Goal: Information Seeking & Learning: Compare options

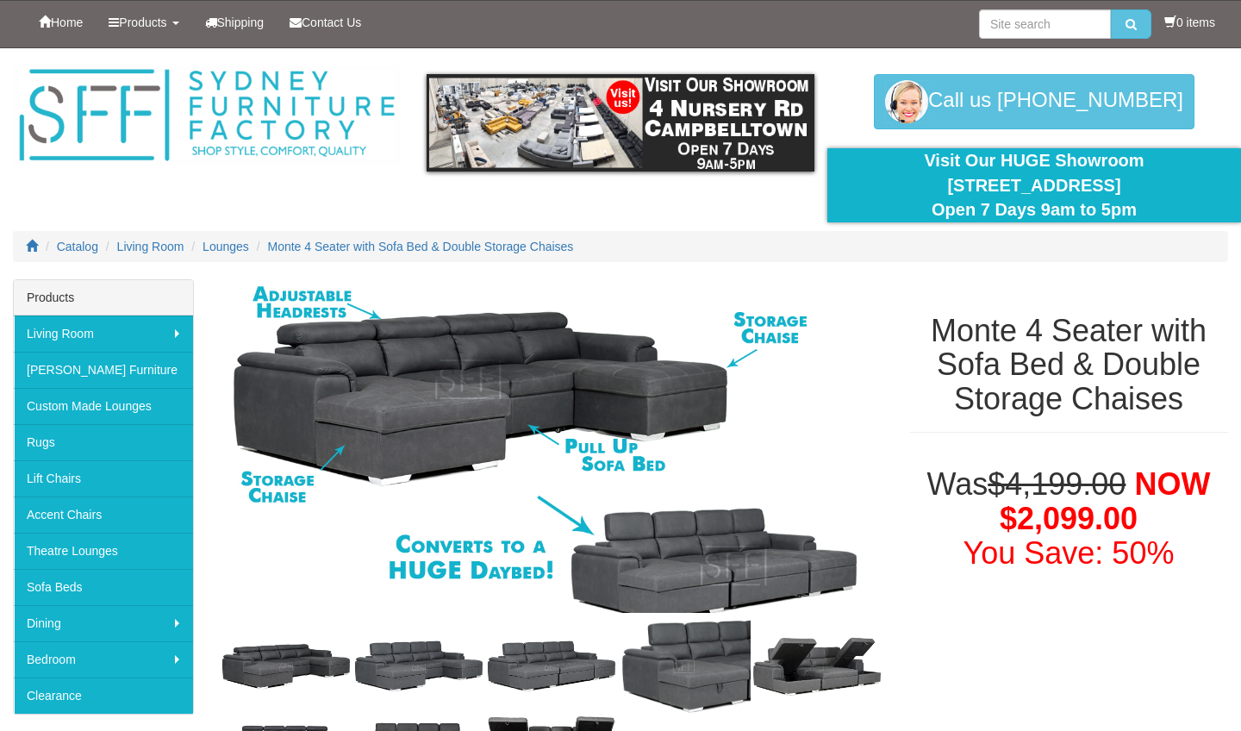
scroll to position [84, 0]
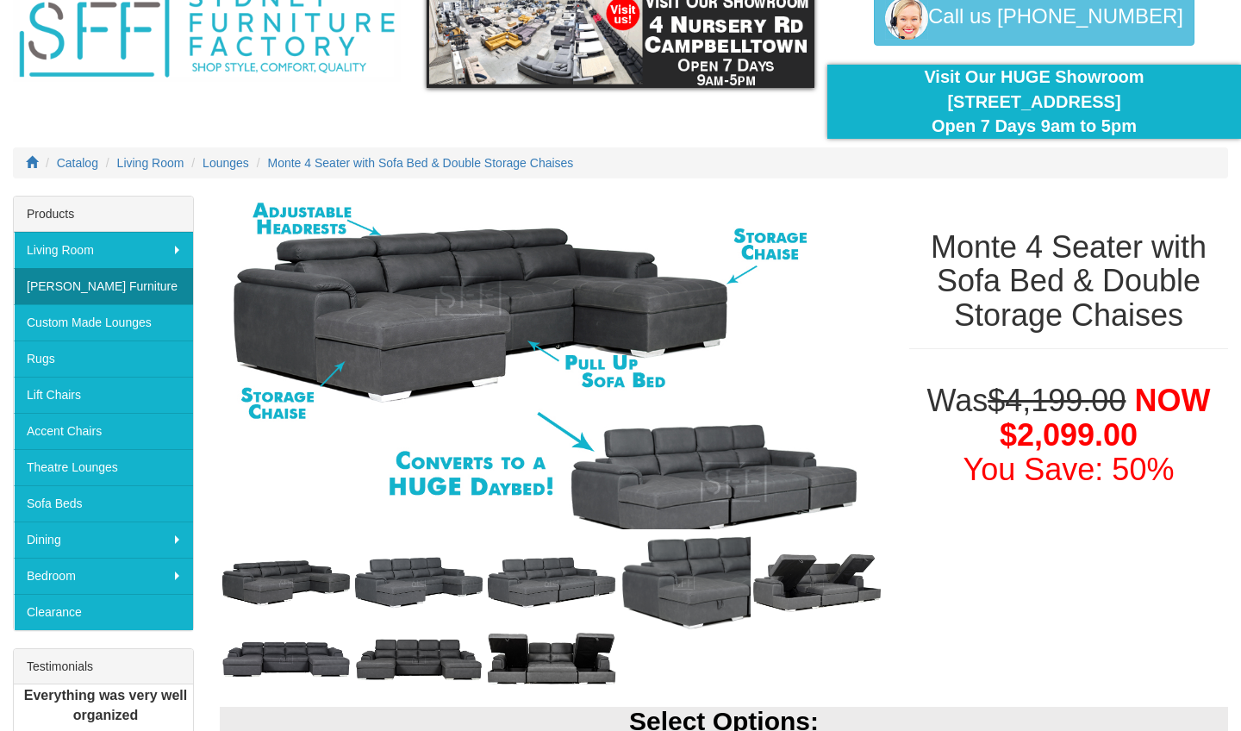
click at [114, 284] on link "[PERSON_NAME] Furniture" at bounding box center [103, 286] width 179 height 36
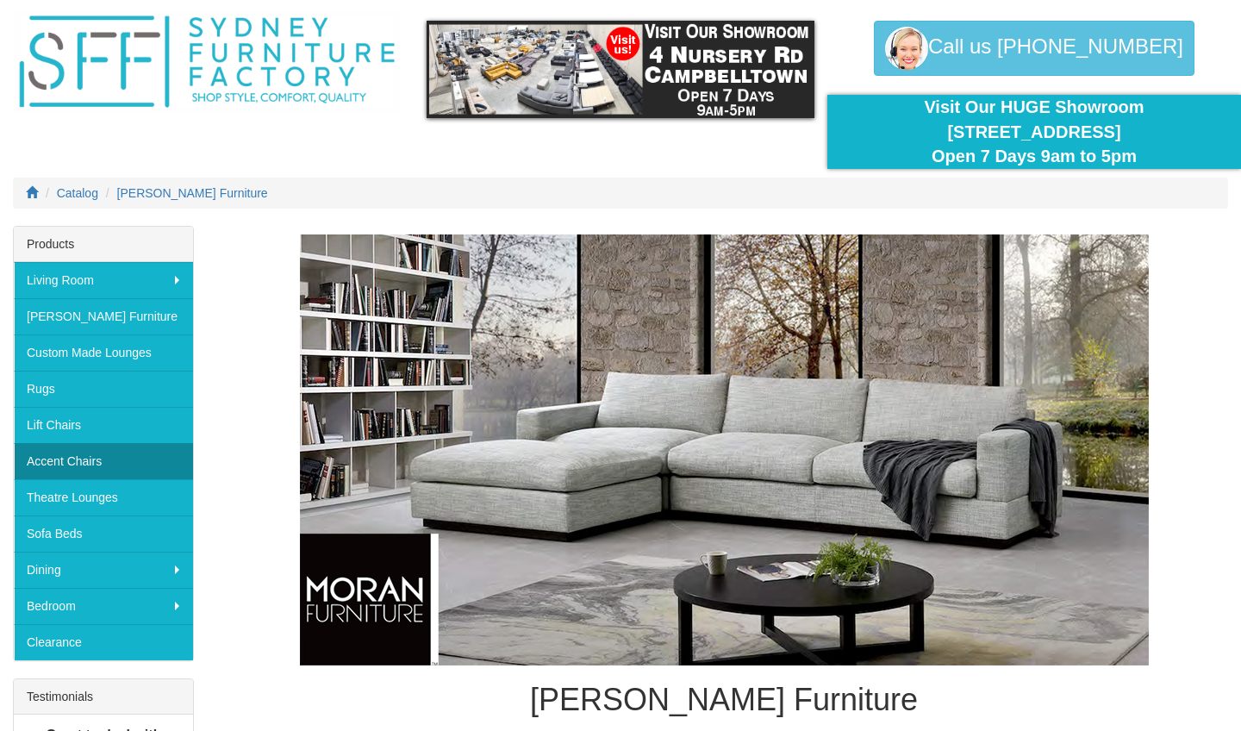
scroll to position [53, 0]
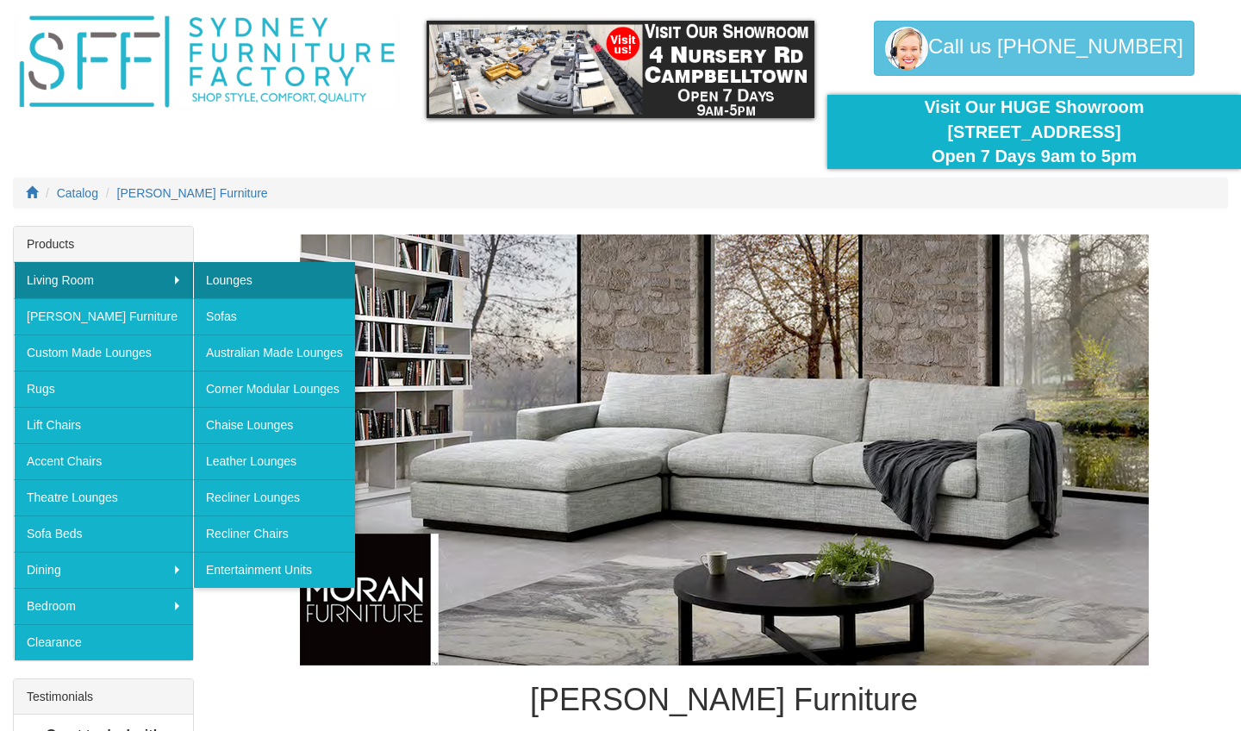
click at [220, 276] on link "Lounges" at bounding box center [274, 280] width 162 height 36
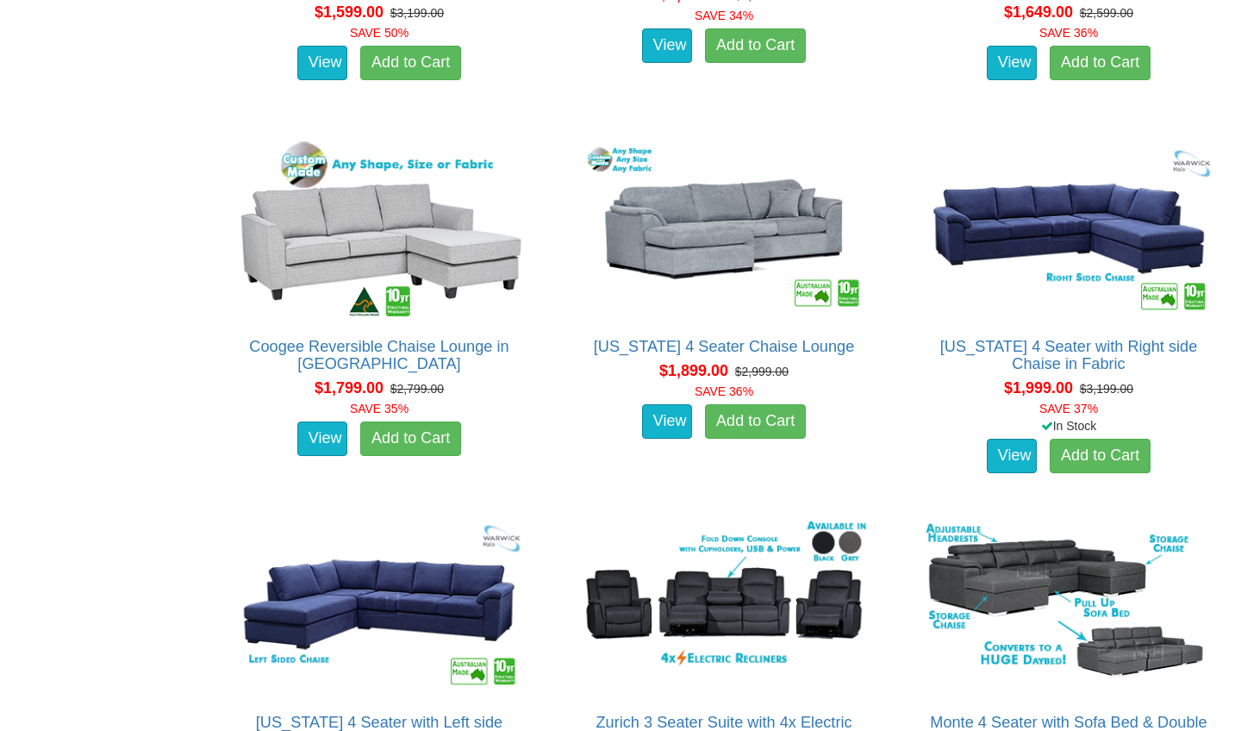
scroll to position [1983, 0]
click at [411, 225] on img at bounding box center [379, 229] width 300 height 184
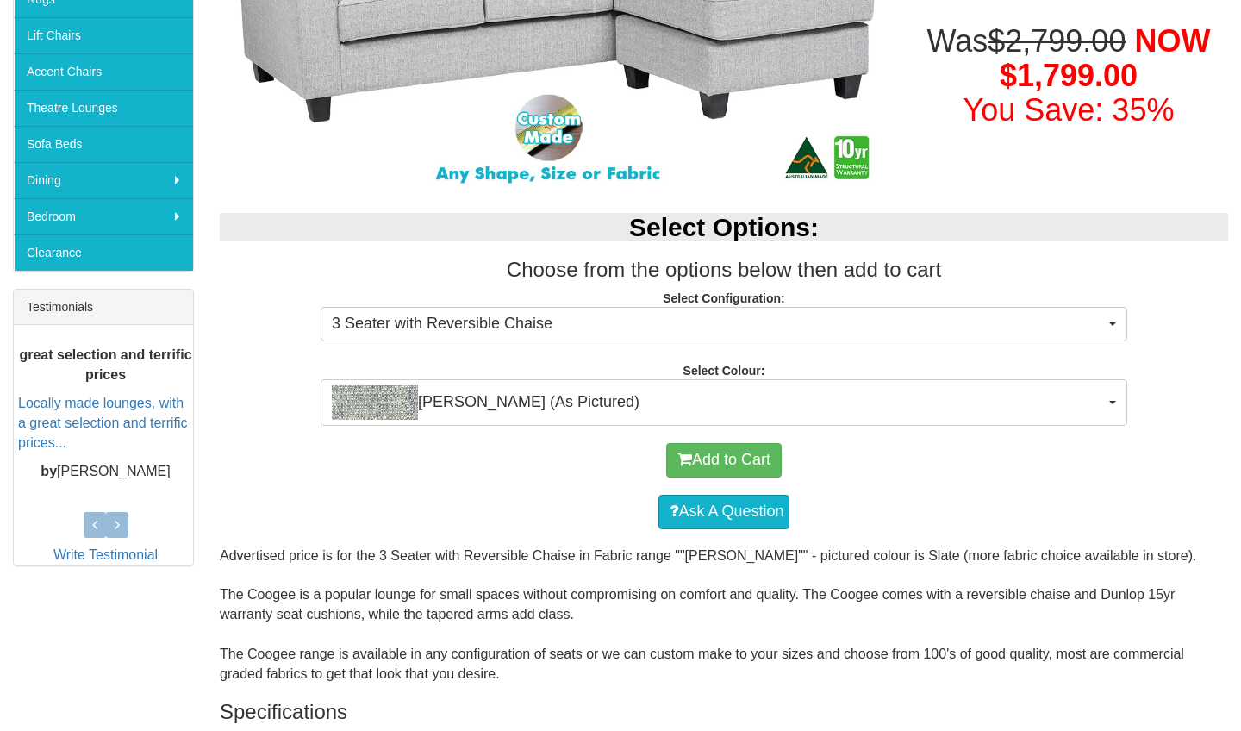
scroll to position [445, 0]
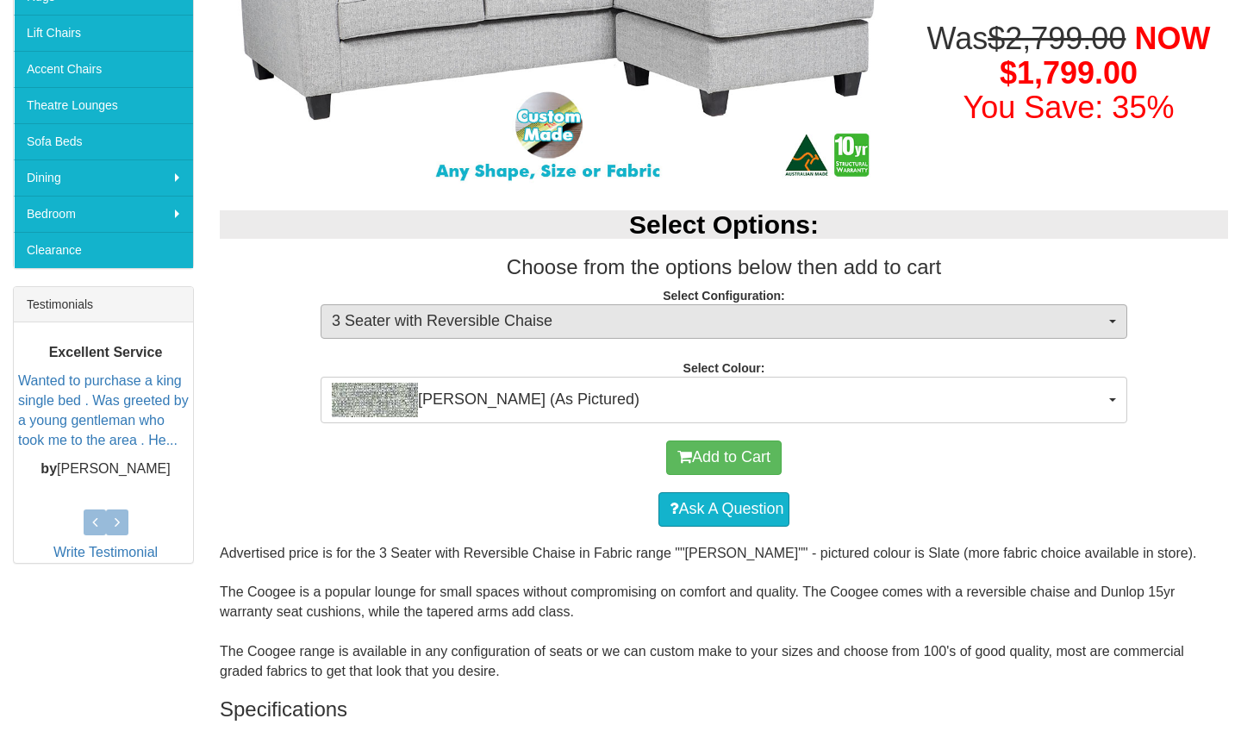
click at [1102, 328] on span "3 Seater with Reversible Chaise" at bounding box center [718, 321] width 773 height 22
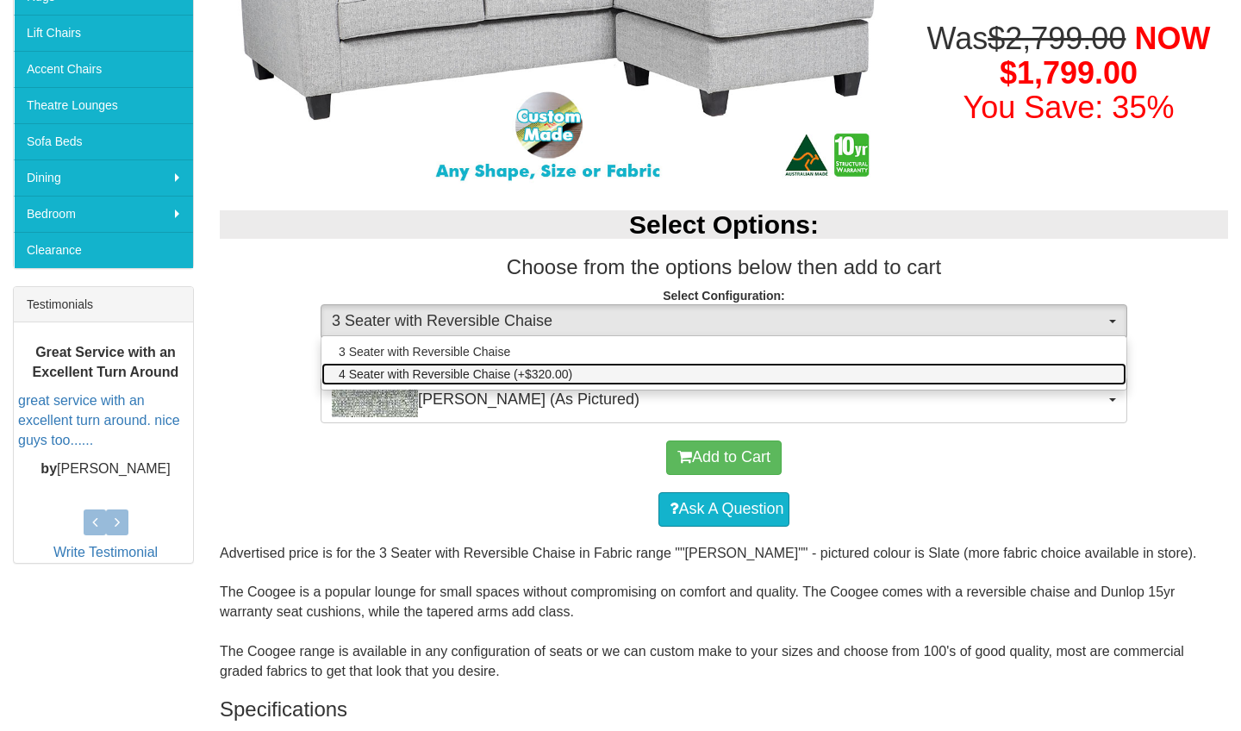
click at [445, 373] on span "4 Seater with Reversible Chaise (+$320.00)" at bounding box center [455, 373] width 233 height 17
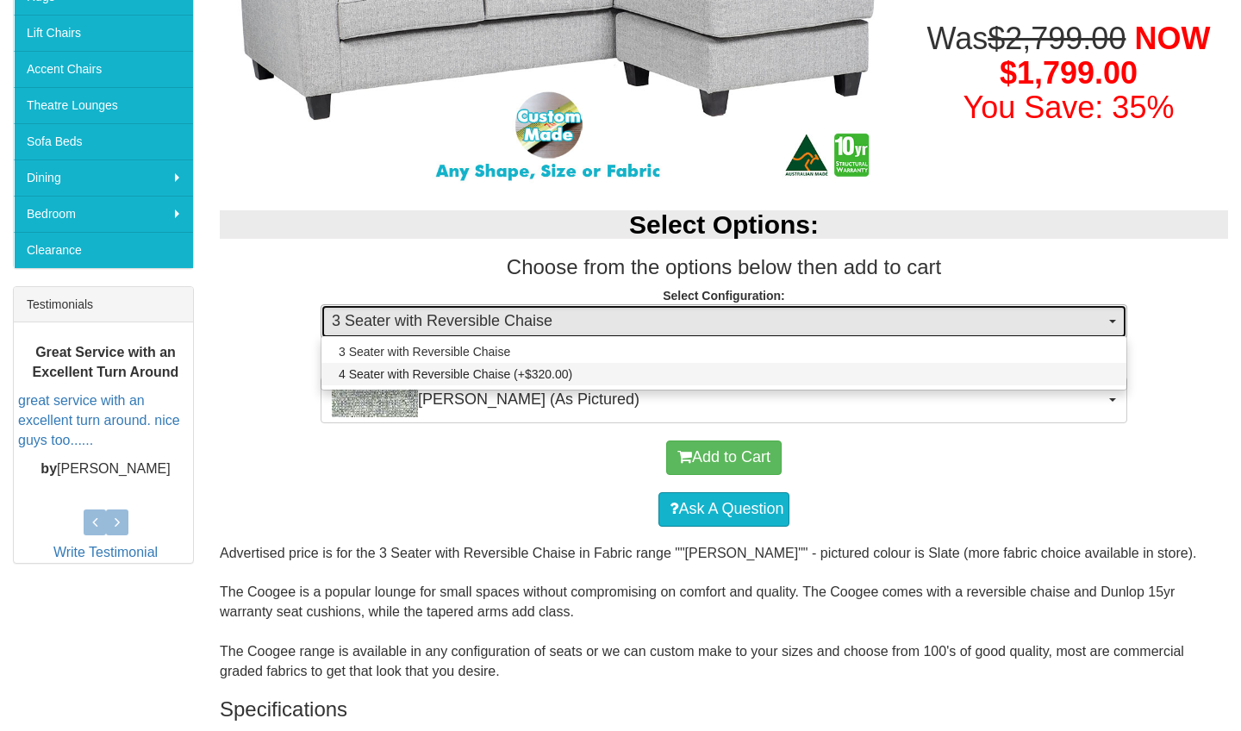
select select "537"
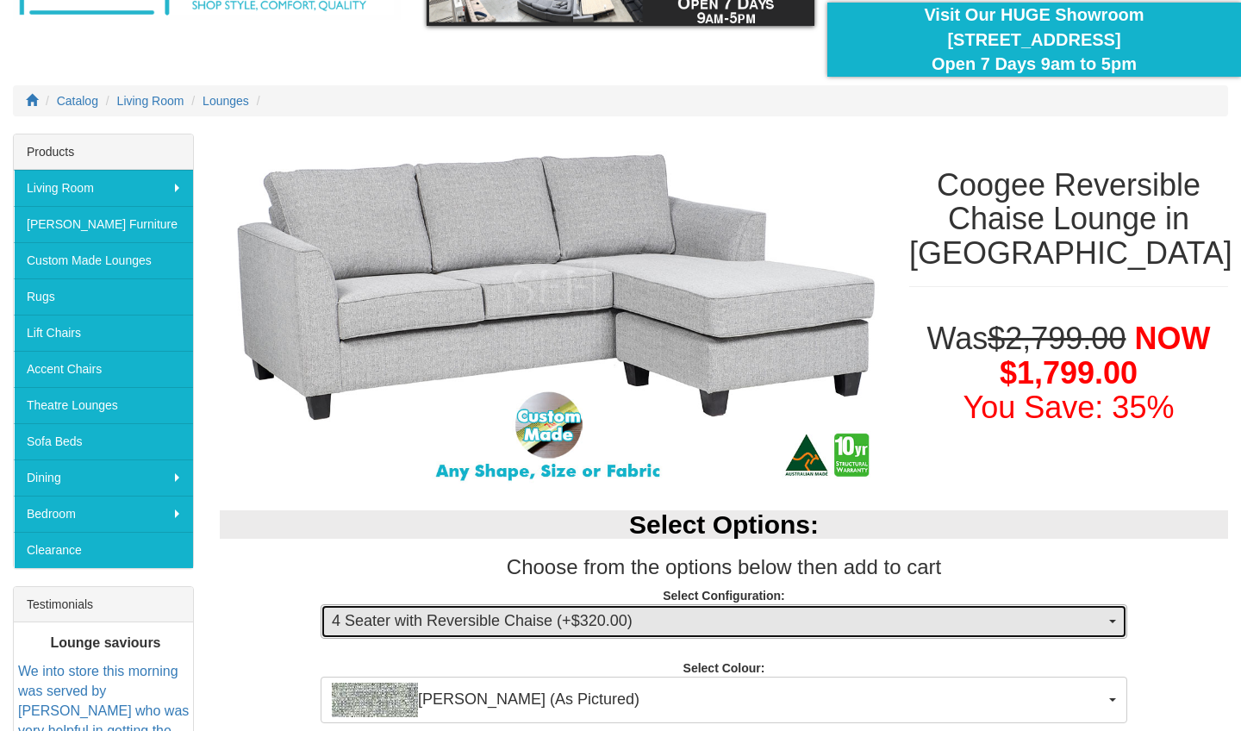
scroll to position [159, 0]
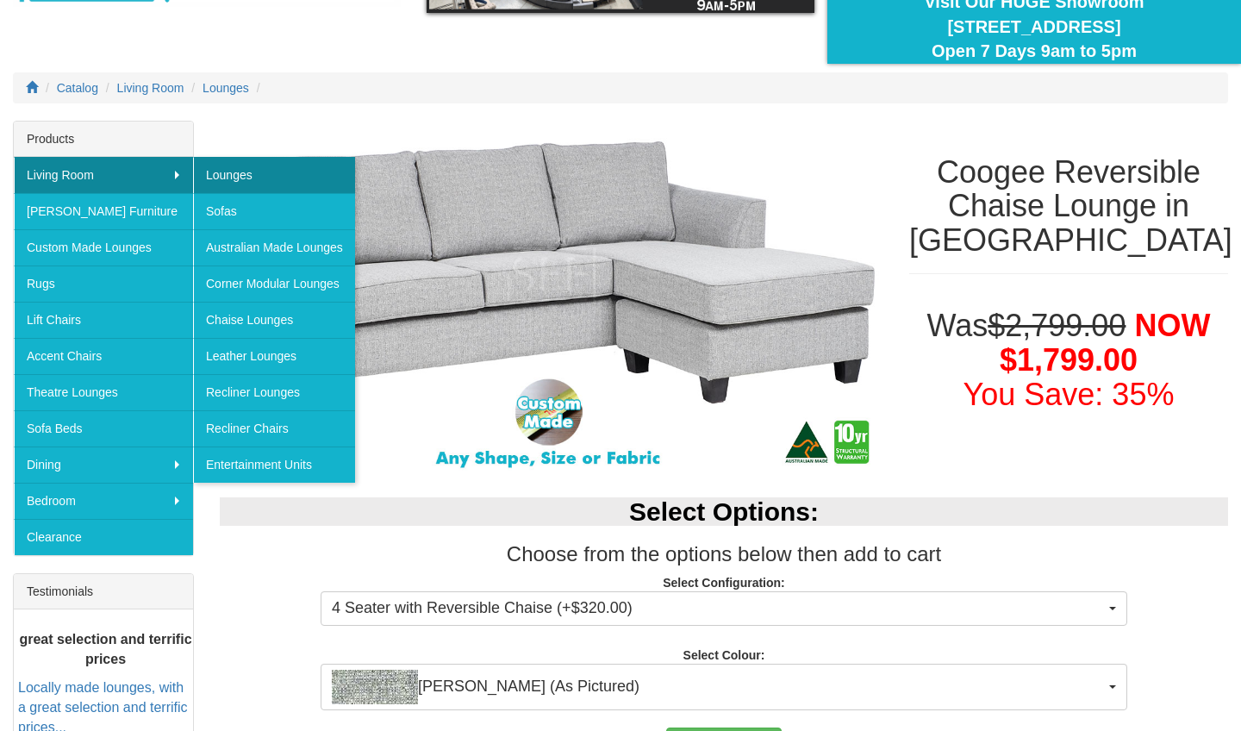
click at [222, 177] on link "Lounges" at bounding box center [274, 175] width 162 height 36
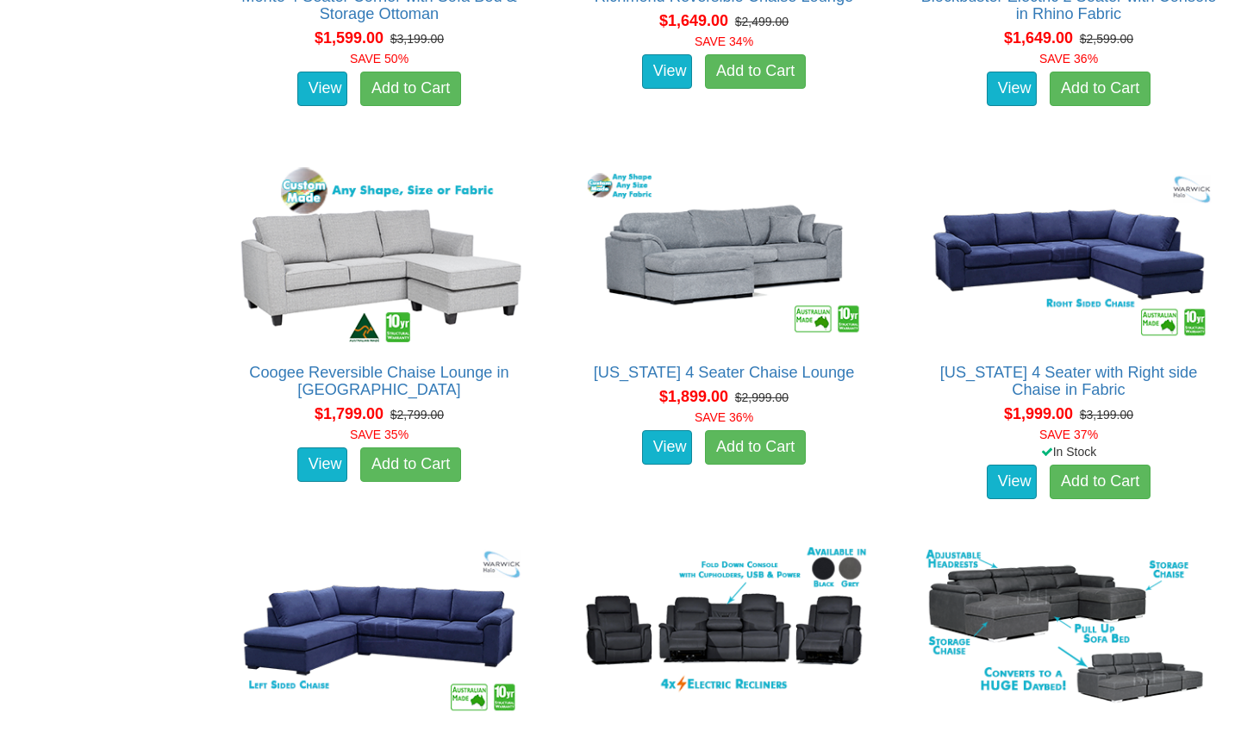
scroll to position [1965, 0]
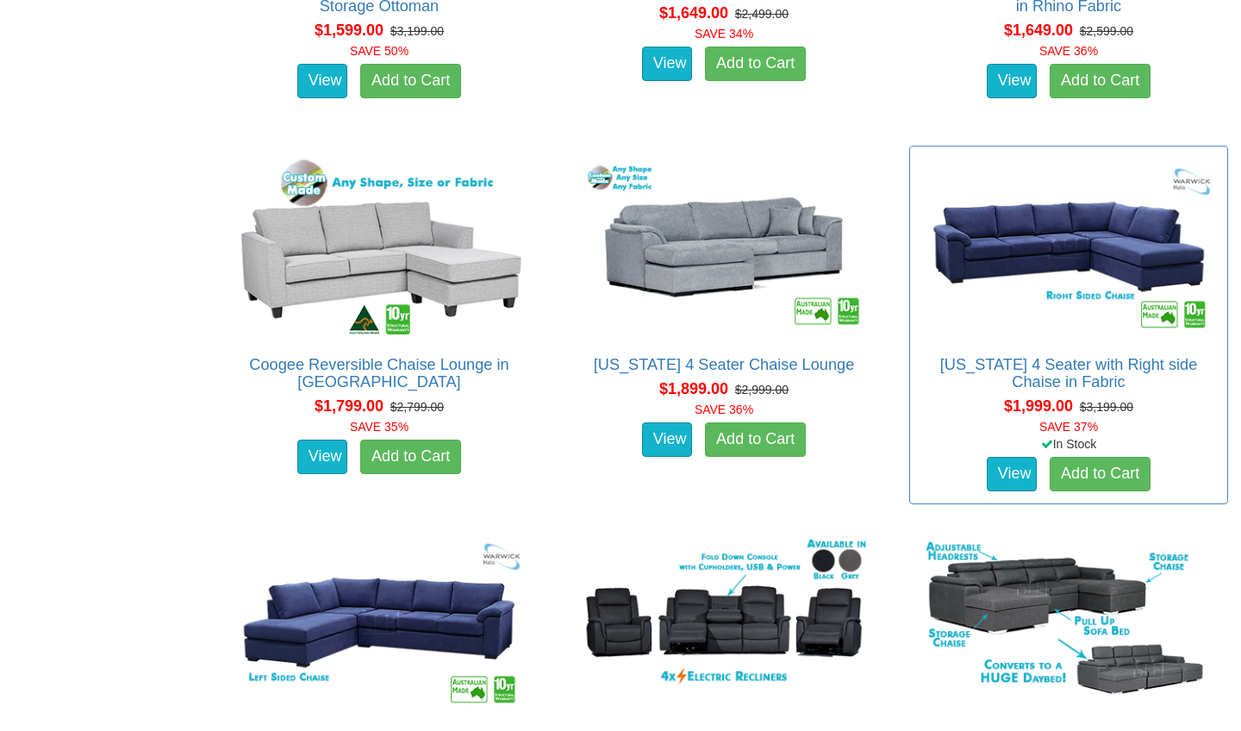
click at [1098, 227] on img at bounding box center [1068, 247] width 300 height 184
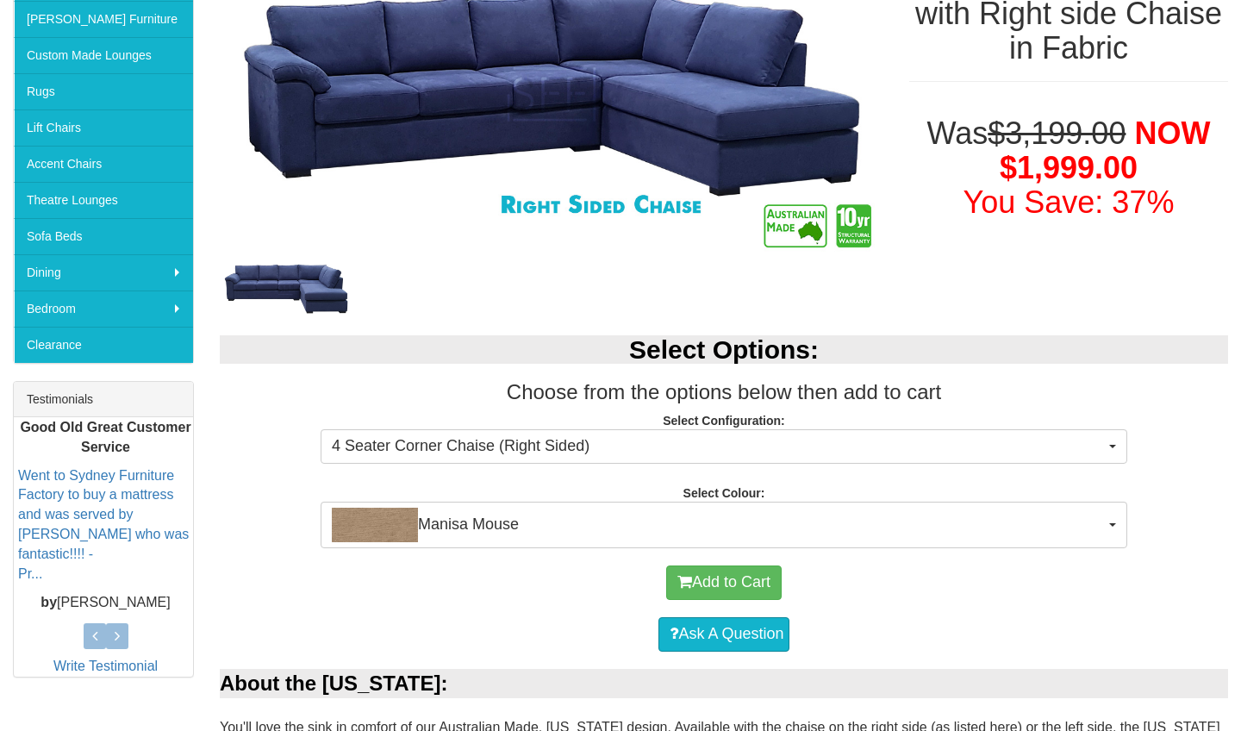
scroll to position [352, 0]
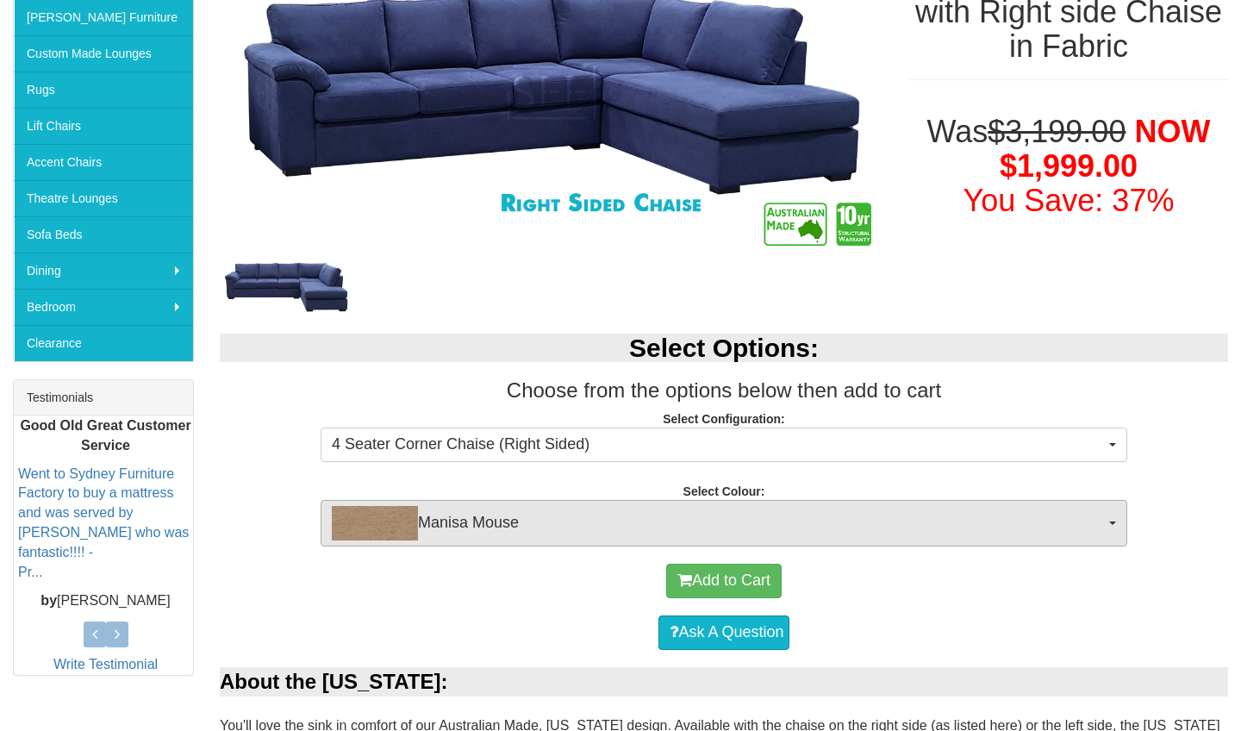
click at [1093, 526] on span "Manisa Mouse" at bounding box center [718, 523] width 773 height 34
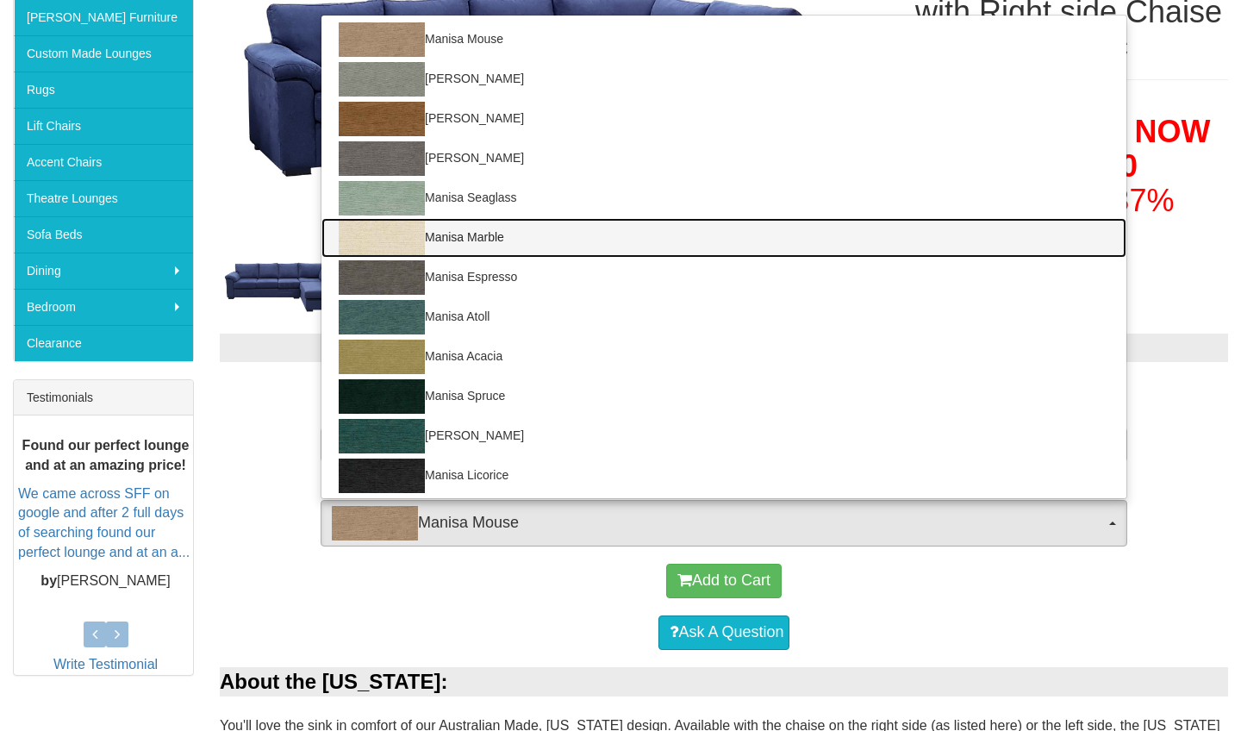
click at [489, 237] on link "Manisa Marble" at bounding box center [723, 238] width 805 height 40
select select "1527"
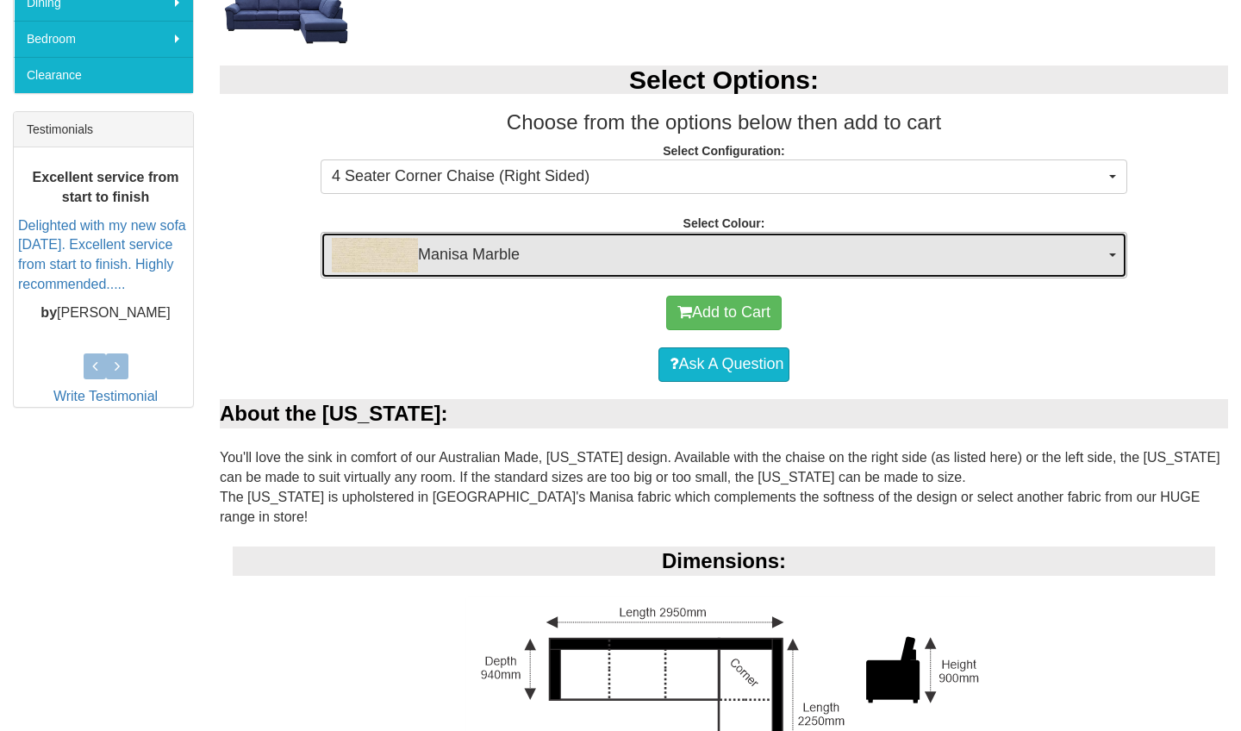
scroll to position [491, 0]
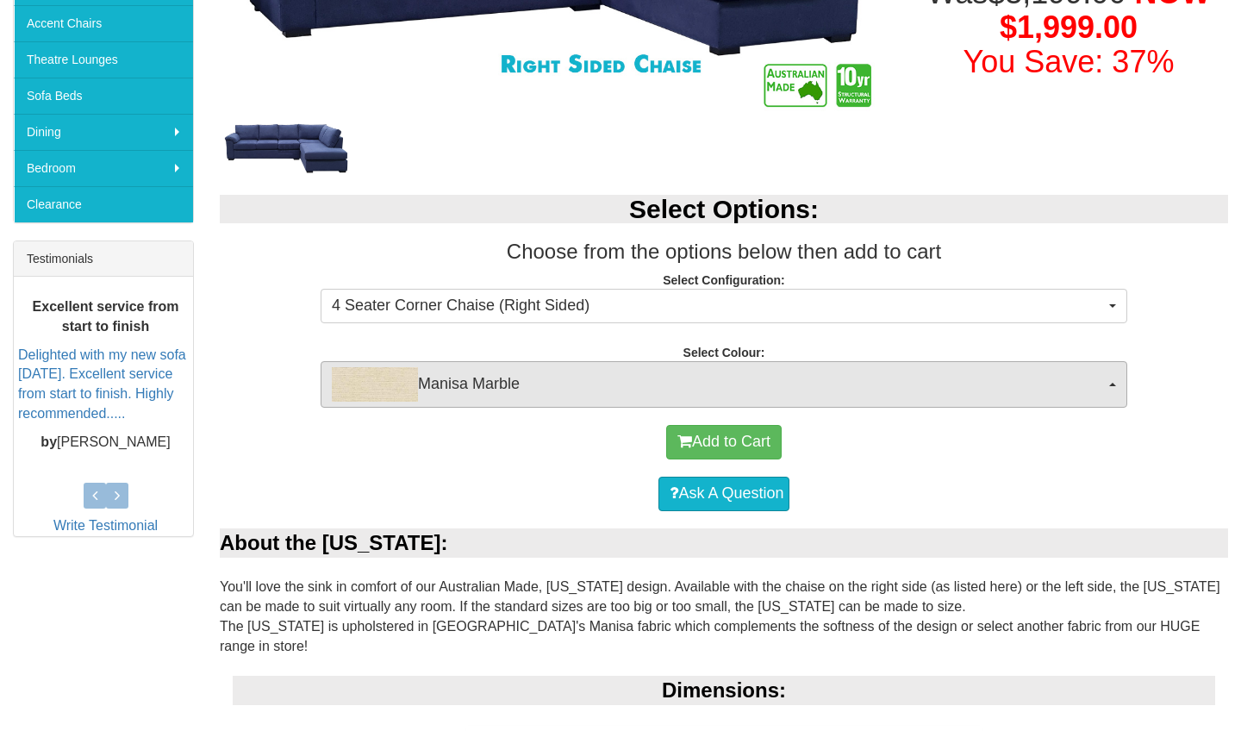
click at [1113, 379] on button "Manisa Marble" at bounding box center [723, 384] width 806 height 47
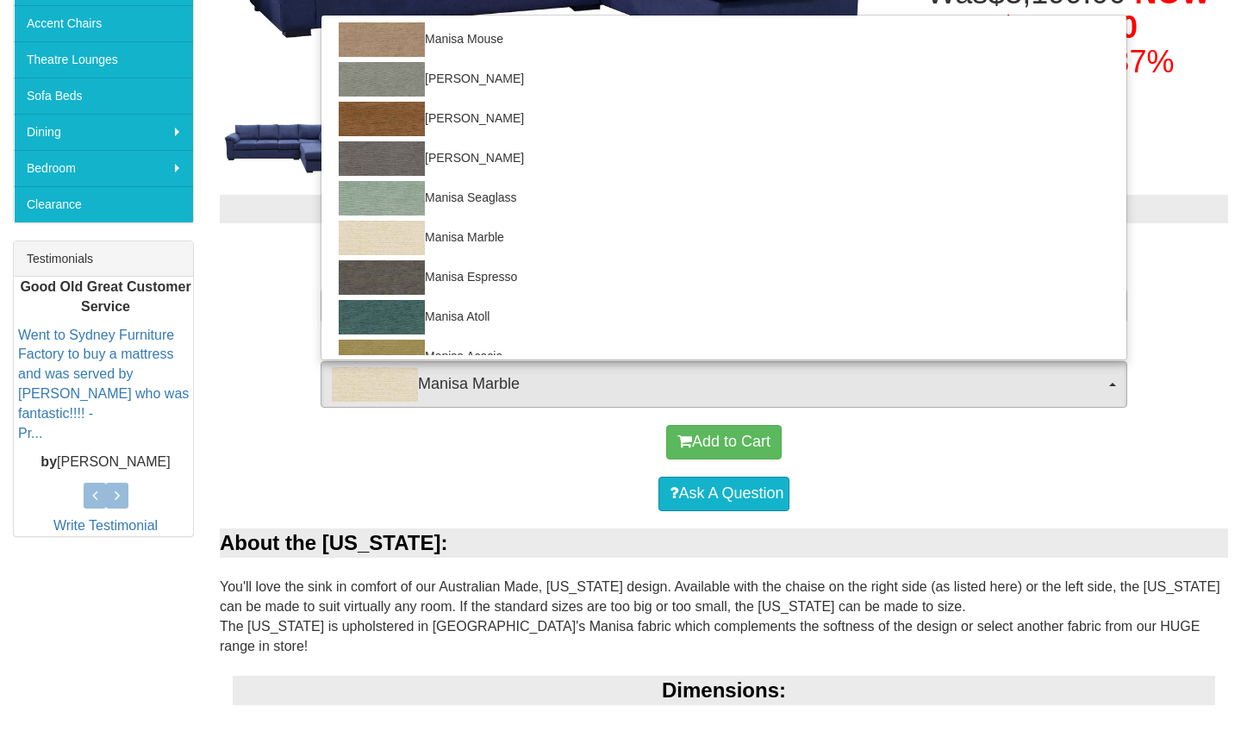
click at [1104, 478] on div "Ask A Question" at bounding box center [723, 494] width 991 height 52
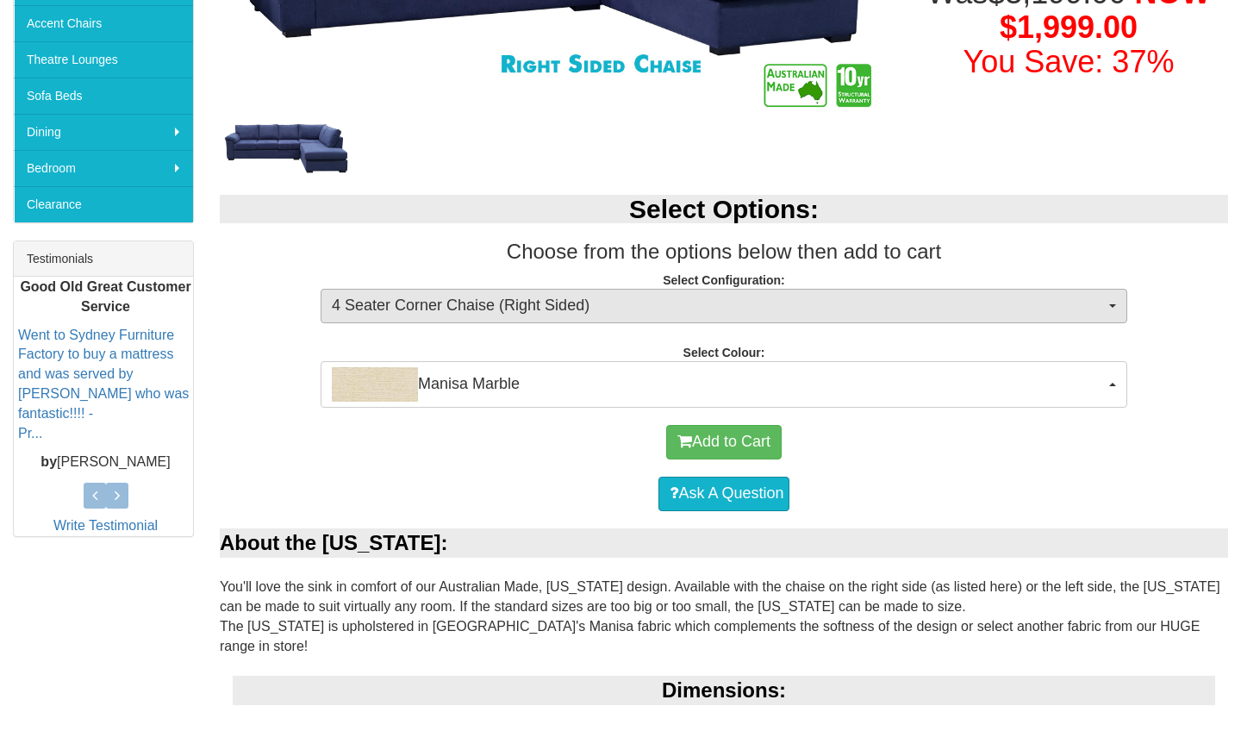
click at [1108, 291] on button "4 Seater Corner Chaise (Right Sided)" at bounding box center [723, 306] width 806 height 34
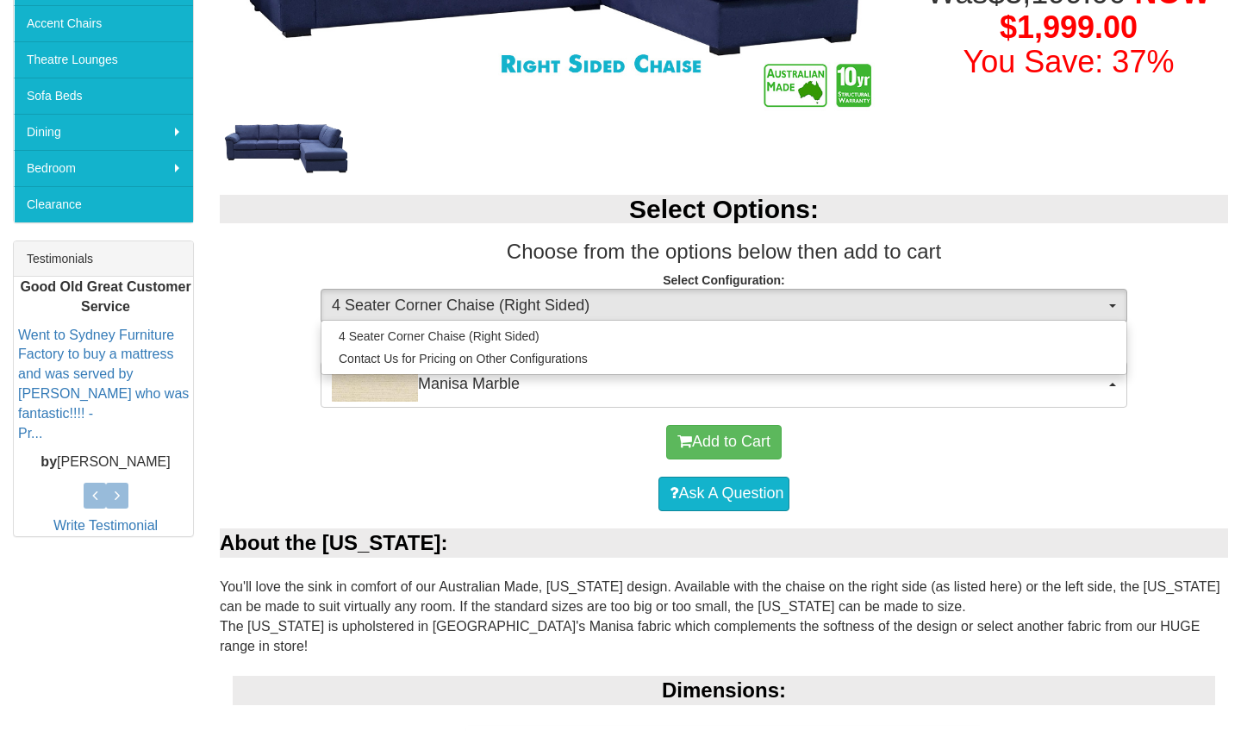
click at [1108, 301] on button "4 Seater Corner Chaise (Right Sided)" at bounding box center [723, 306] width 806 height 34
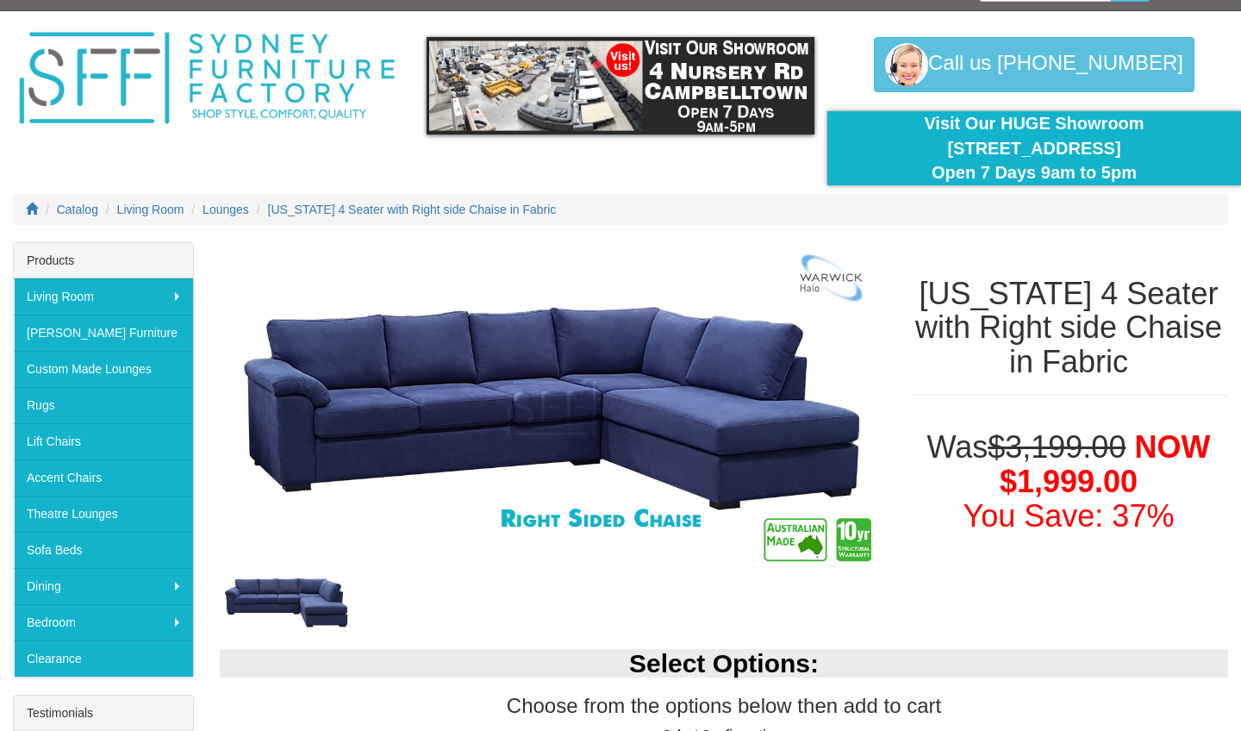
scroll to position [47, 0]
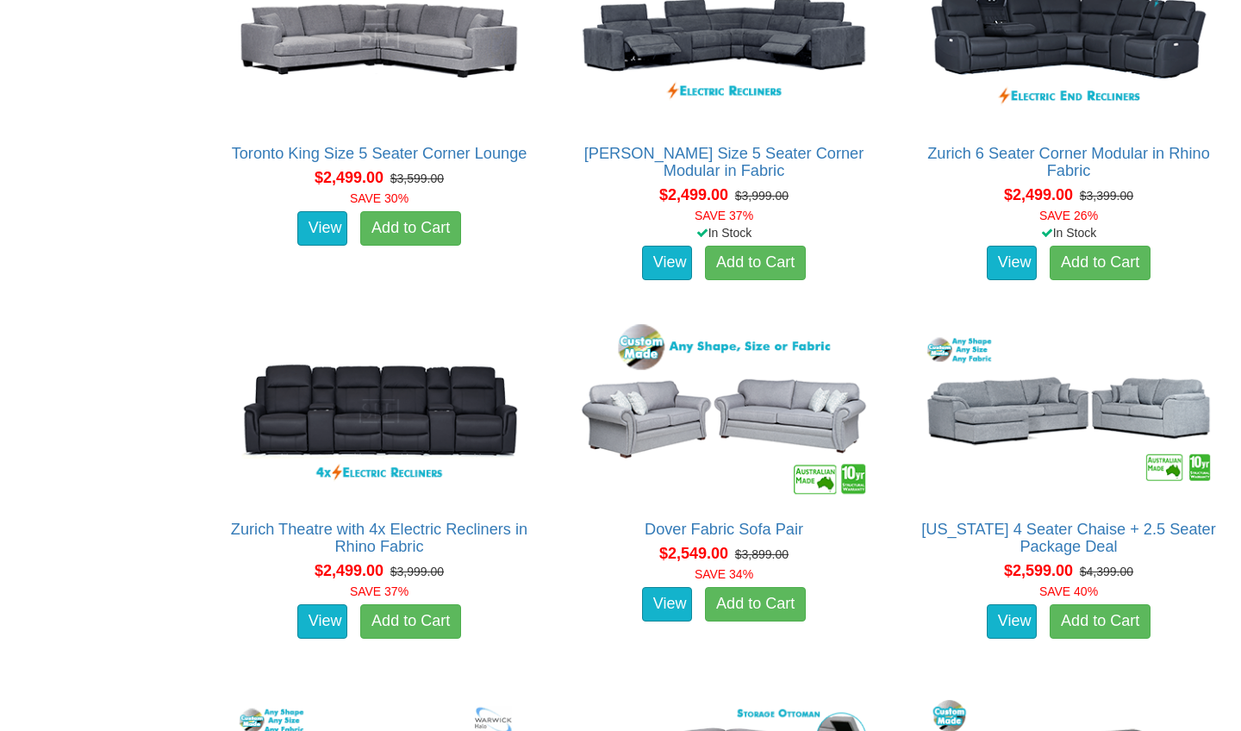
scroll to position [3680, 0]
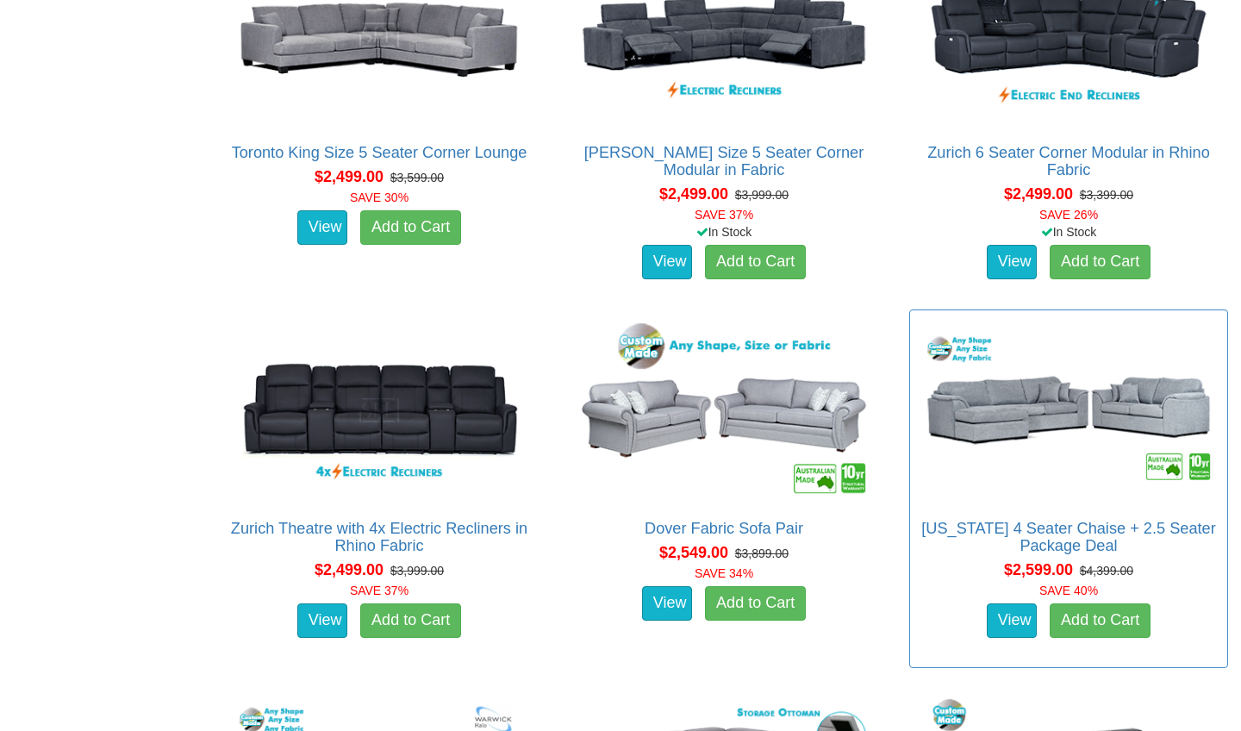
click at [1019, 471] on img at bounding box center [1068, 411] width 300 height 184
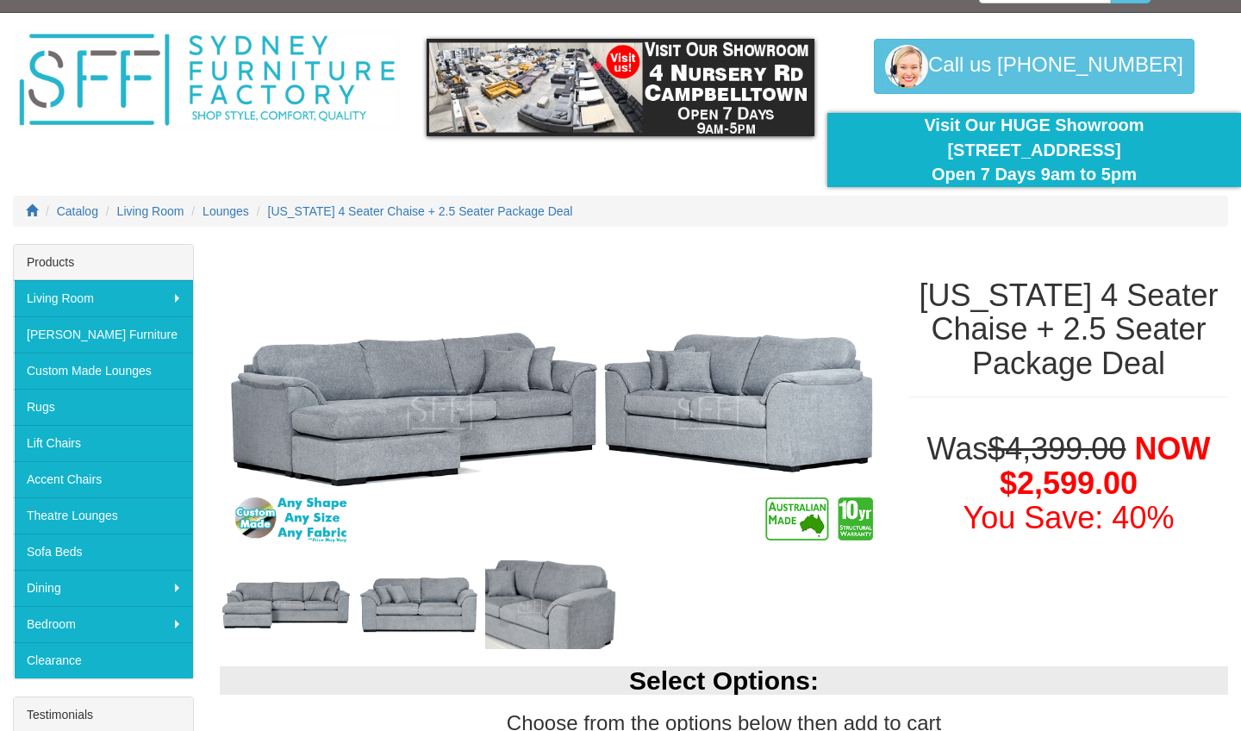
scroll to position [42, 0]
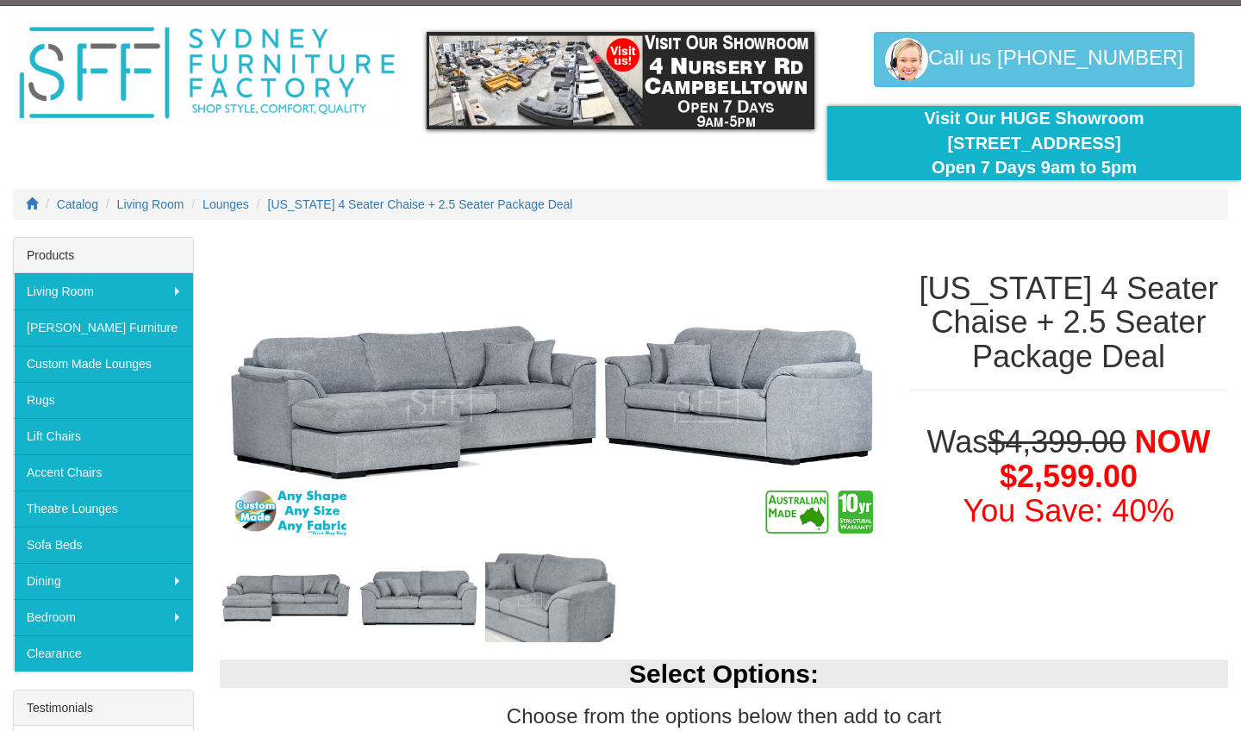
click at [301, 595] on img at bounding box center [286, 598] width 133 height 59
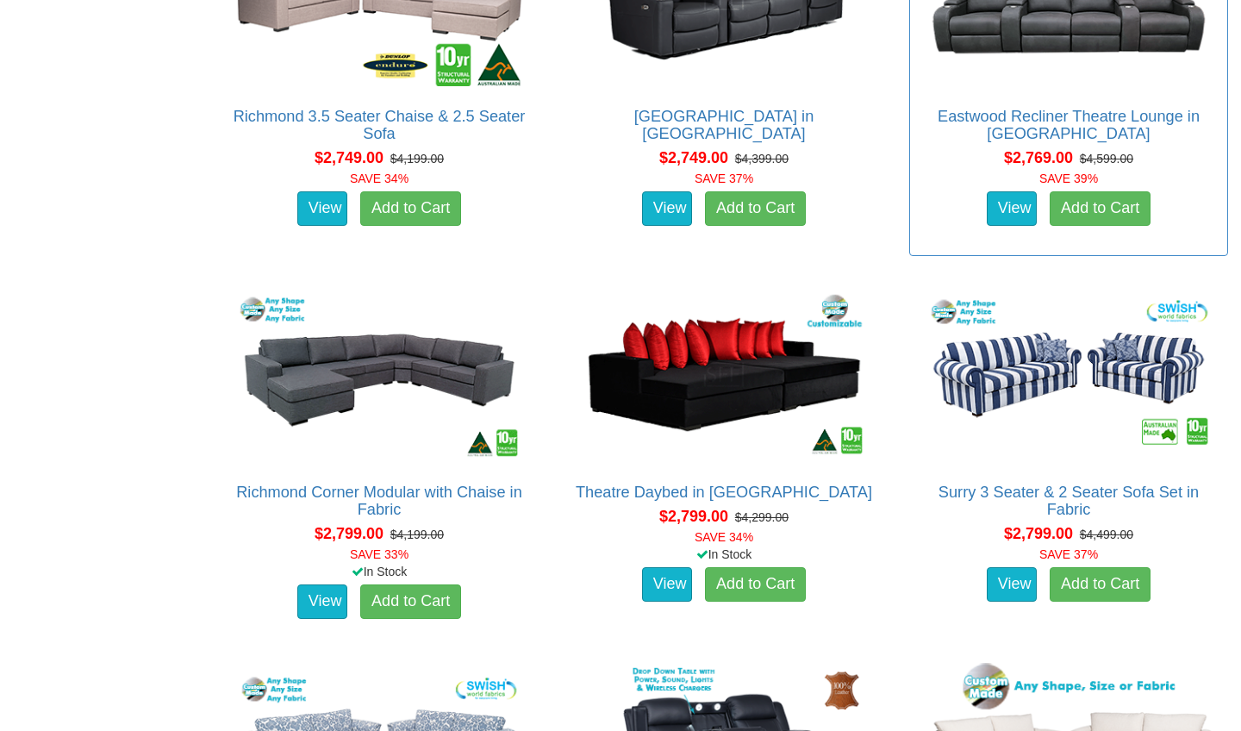
scroll to position [4843, 0]
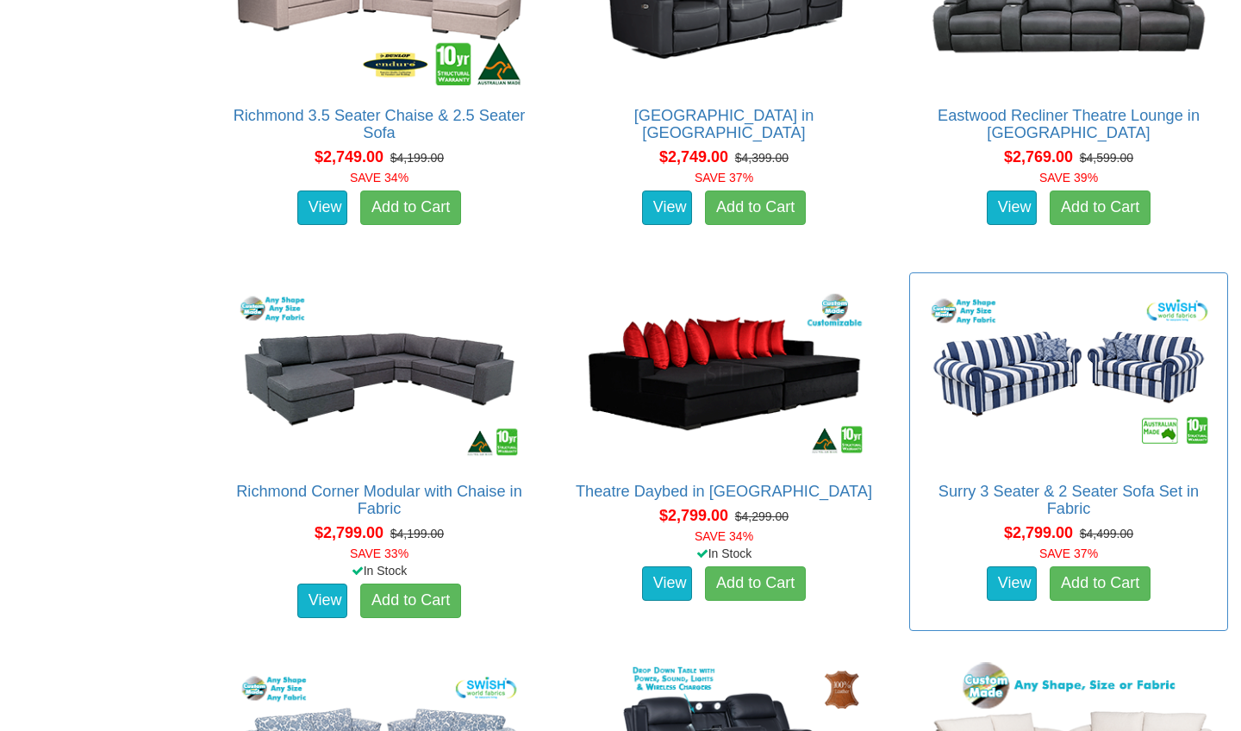
click at [1070, 364] on img at bounding box center [1068, 374] width 300 height 184
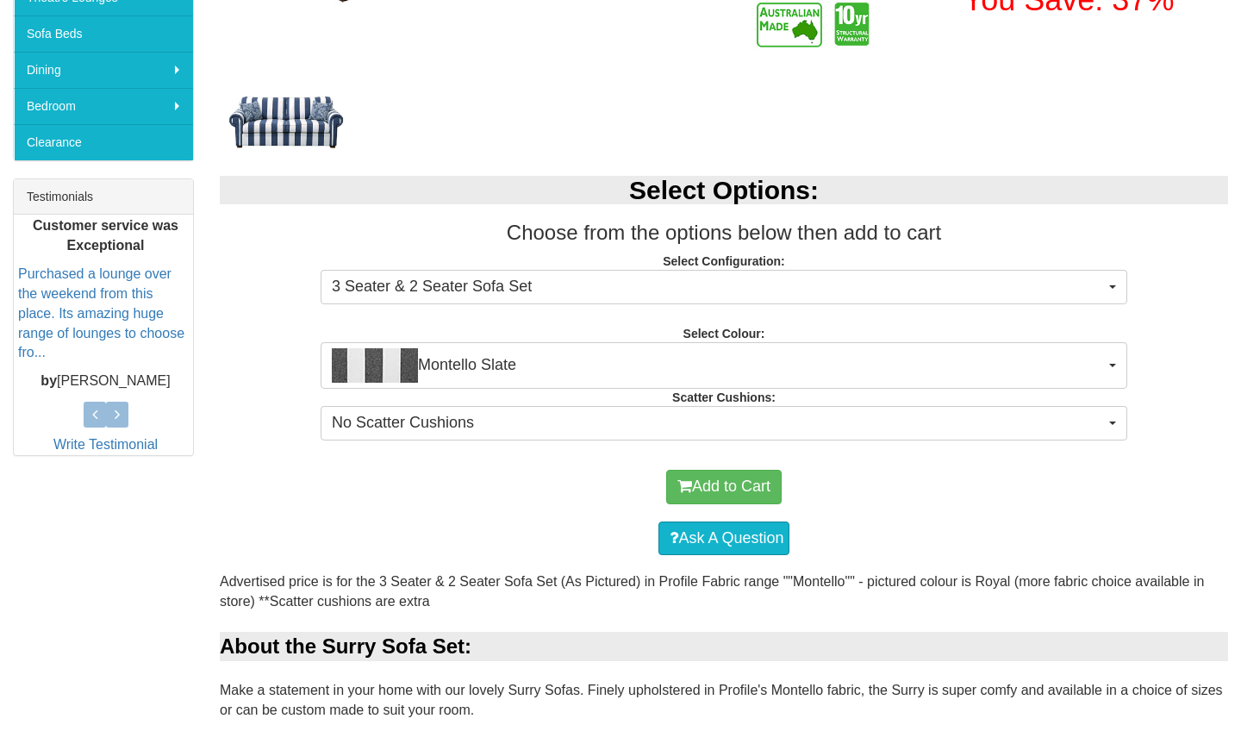
scroll to position [543, 0]
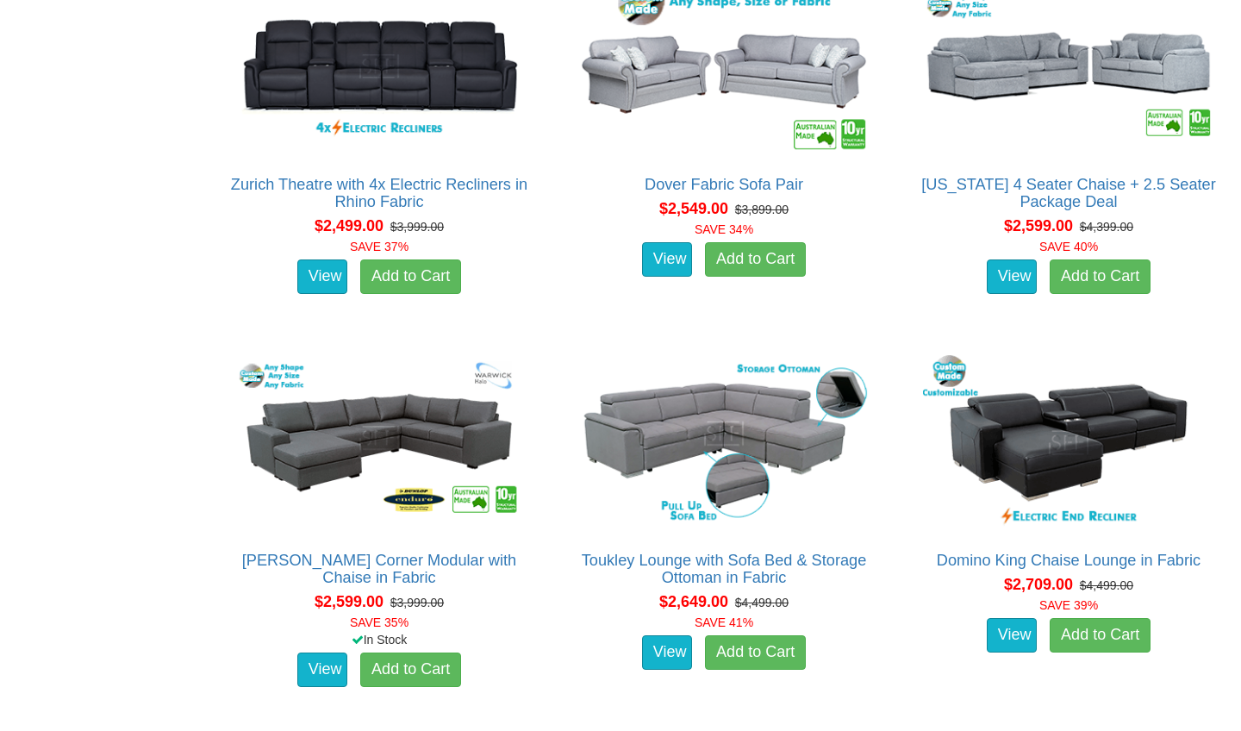
scroll to position [3855, 0]
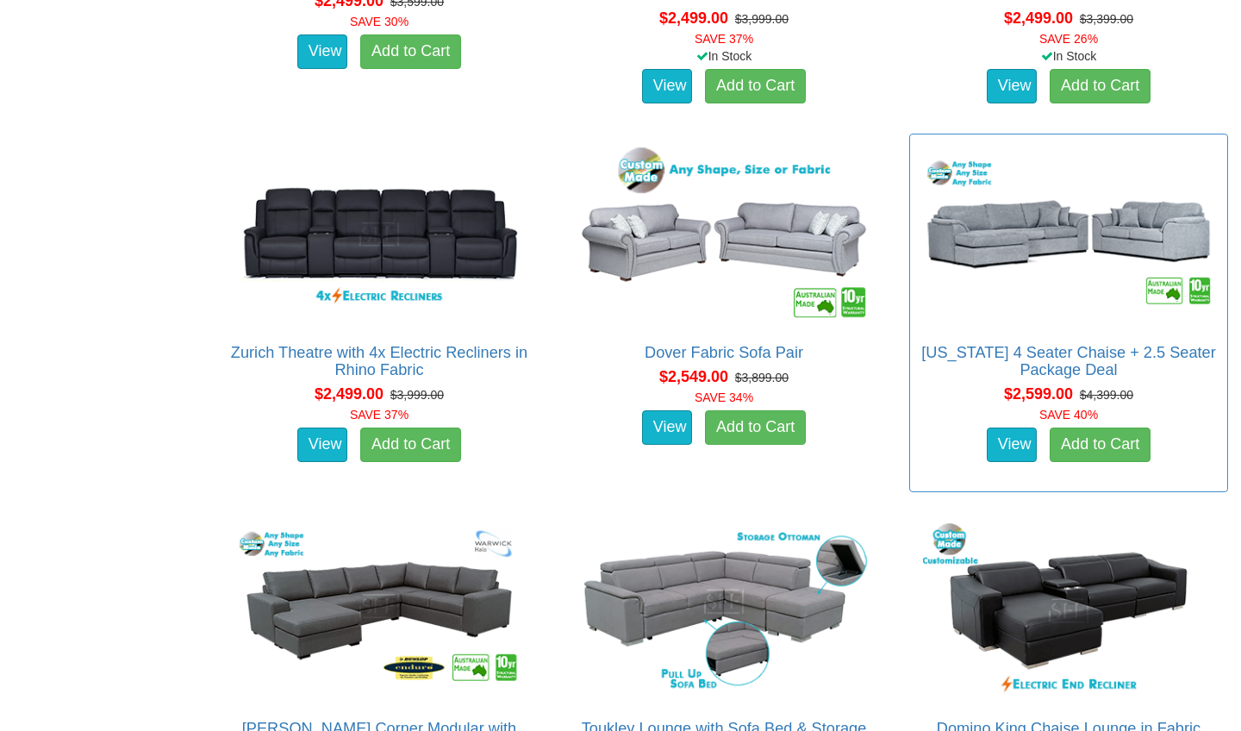
click at [1003, 234] on img at bounding box center [1068, 235] width 300 height 184
